Goal: Task Accomplishment & Management: Manage account settings

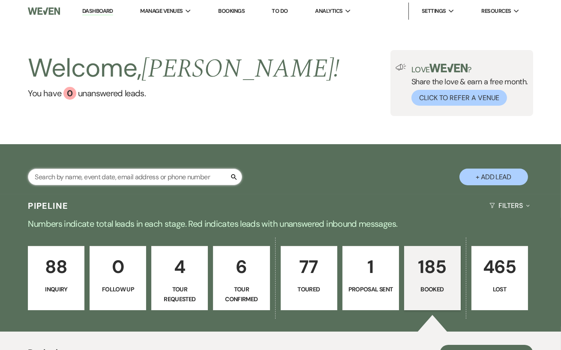
click at [149, 172] on input "text" at bounding box center [135, 177] width 214 height 17
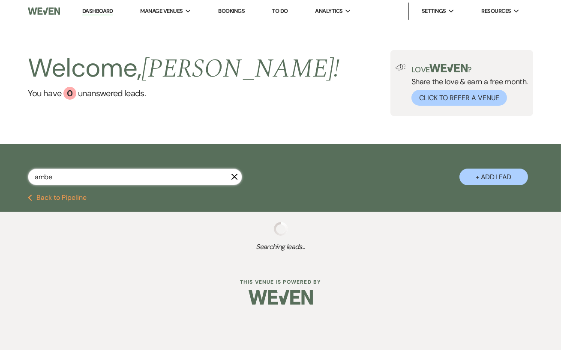
type input "amber"
select select "5"
select select "8"
select select "5"
select select "8"
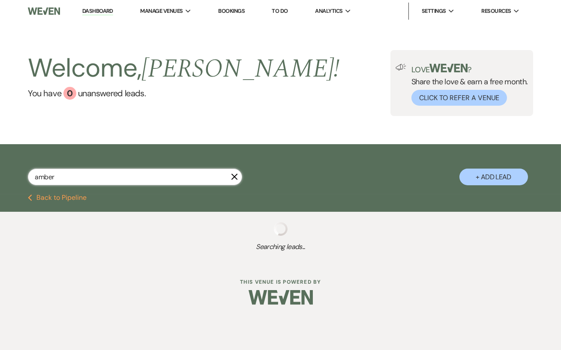
select select "5"
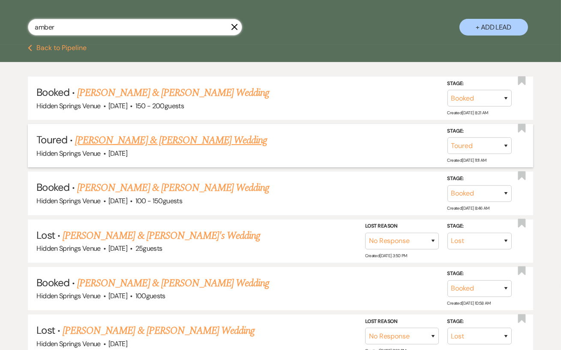
scroll to position [150, 0]
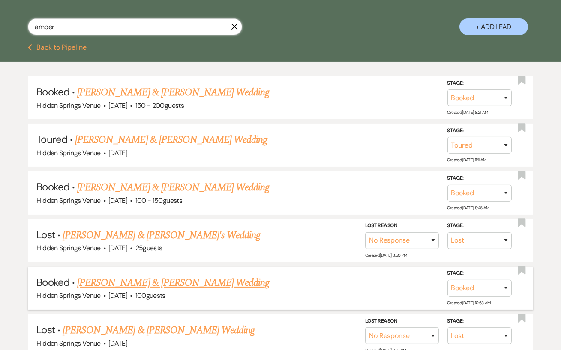
type input "amber"
click at [212, 281] on link "[PERSON_NAME] & [PERSON_NAME] Wedding" at bounding box center [173, 282] width 192 height 15
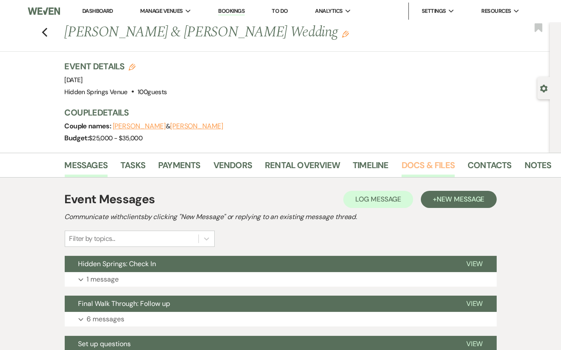
click at [436, 162] on link "Docs & Files" at bounding box center [427, 167] width 53 height 19
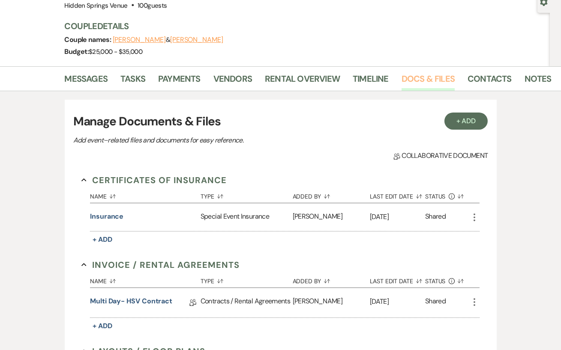
scroll to position [90, 0]
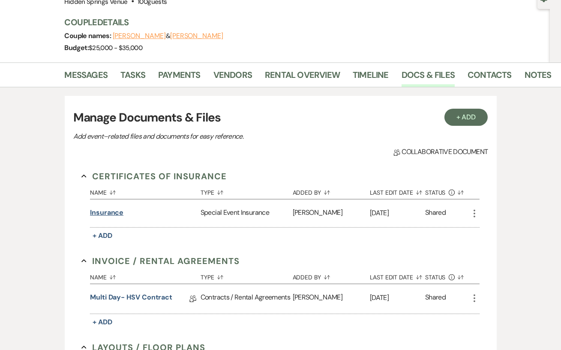
click at [114, 215] on button "Insurance" at bounding box center [106, 213] width 33 height 10
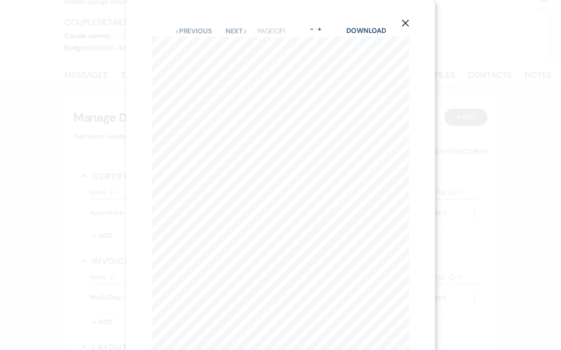
click at [405, 19] on button "X" at bounding box center [405, 22] width 13 height 15
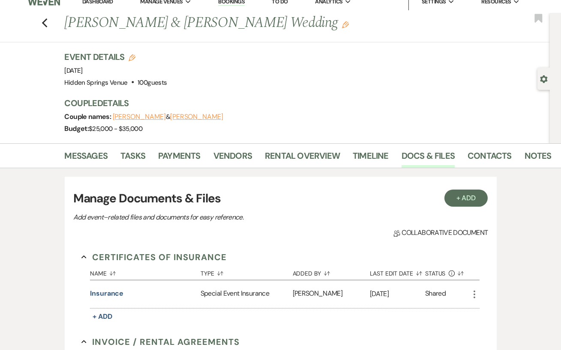
scroll to position [0, 0]
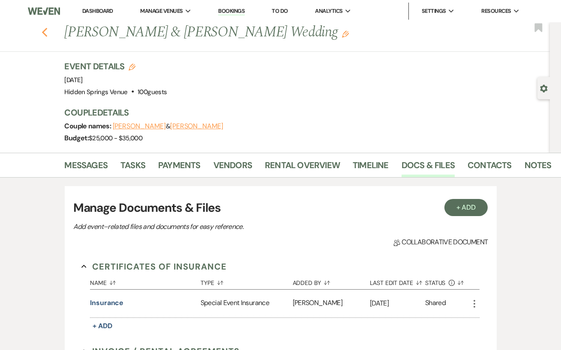
click at [42, 27] on icon "Previous" at bounding box center [45, 32] width 6 height 10
select select "5"
select select "8"
select select "5"
select select "8"
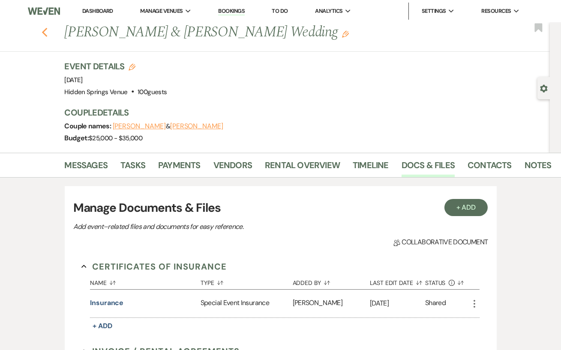
select select "5"
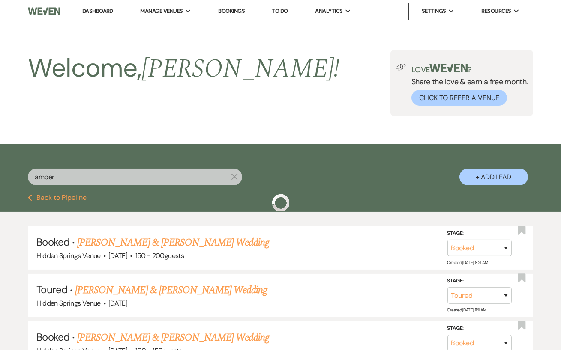
scroll to position [150, 0]
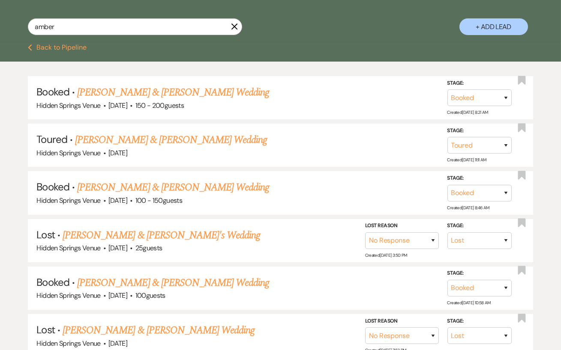
click at [231, 27] on icon "X" at bounding box center [234, 26] width 7 height 7
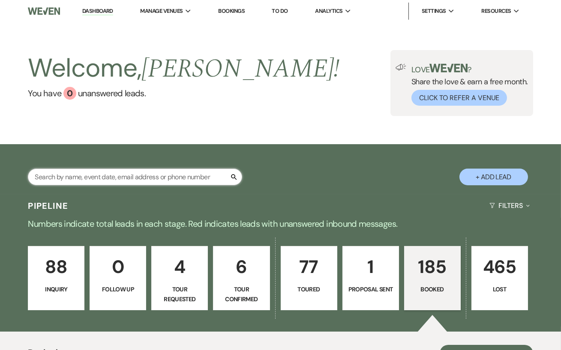
click at [66, 179] on input "text" at bounding box center [135, 177] width 214 height 17
type input "[PERSON_NAME]"
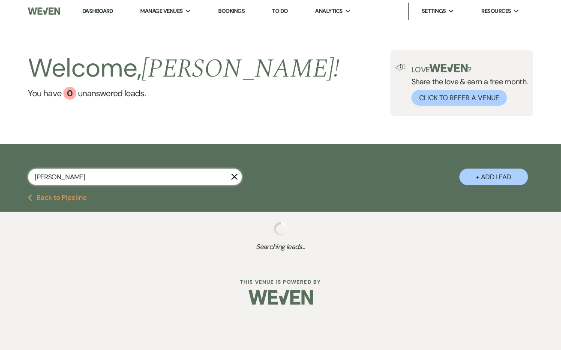
select select "8"
select select "5"
select select "8"
select select "5"
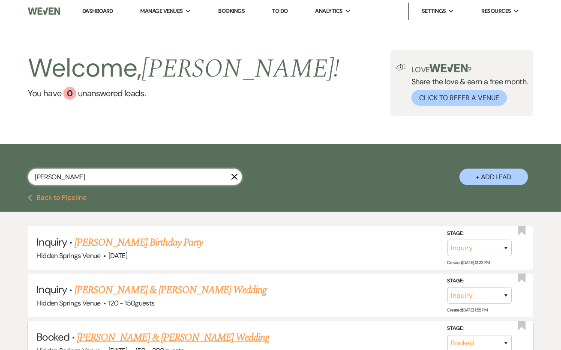
type input "[PERSON_NAME]"
click at [199, 332] on link "[PERSON_NAME] & [PERSON_NAME] Wedding" at bounding box center [173, 337] width 192 height 15
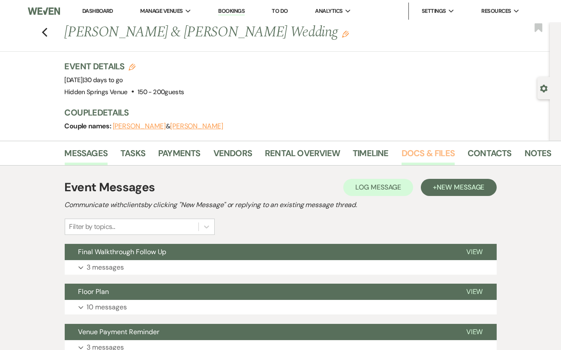
click at [404, 155] on link "Docs & Files" at bounding box center [427, 155] width 53 height 19
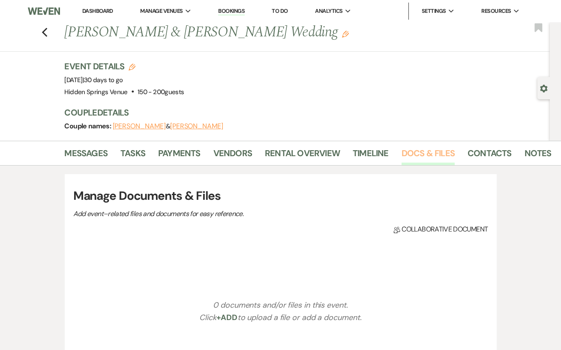
click at [404, 155] on link "Docs & Files" at bounding box center [427, 155] width 53 height 19
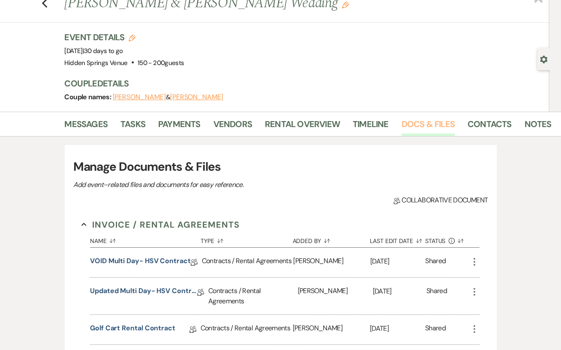
scroll to position [35, 0]
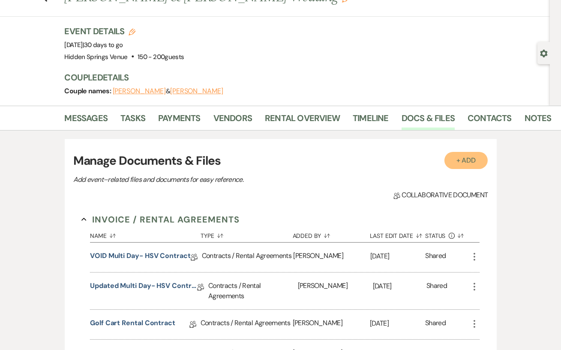
click at [475, 162] on button "+ Add" at bounding box center [466, 160] width 44 height 17
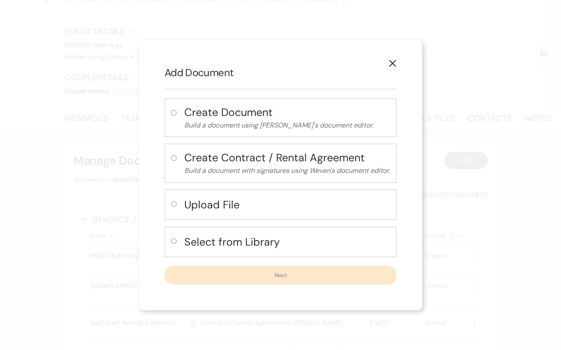
click at [171, 204] on input "radio" at bounding box center [174, 204] width 6 height 6
radio input "true"
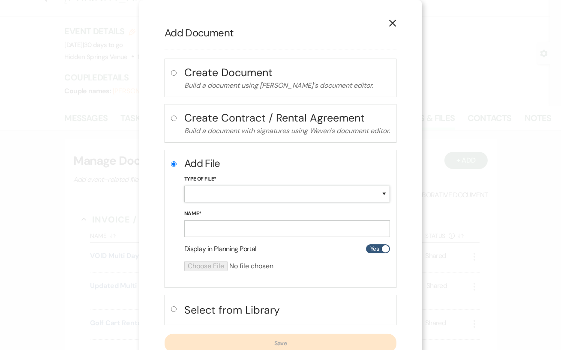
click at [227, 188] on select "Special Event Insurance Vendor Certificate of Insurance Contracts / Rental Agre…" at bounding box center [287, 194] width 206 height 17
select select "19"
click at [184, 186] on select "Special Event Insurance Vendor Certificate of Insurance Contracts / Rental Agre…" at bounding box center [287, 194] width 206 height 17
click at [221, 231] on input "Name*" at bounding box center [287, 229] width 206 height 17
type input "Insurance"
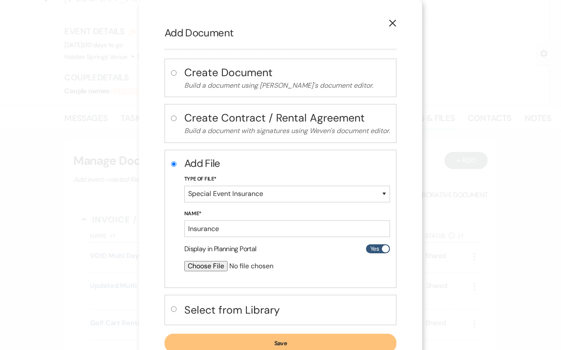
click at [214, 265] on input "file" at bounding box center [264, 266] width 160 height 10
type input "C:\fakepath\COIEVL70000004544Johnson.pdf"
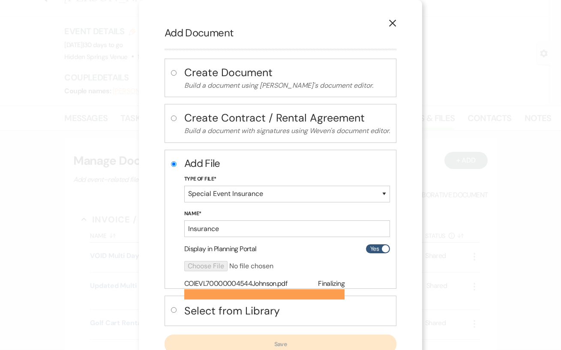
scroll to position [28, 0]
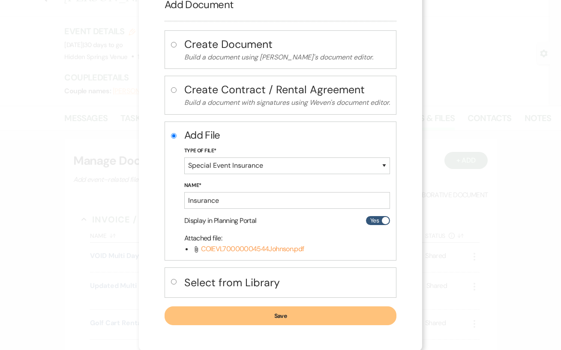
click at [309, 322] on button "Save" at bounding box center [280, 316] width 232 height 19
